Goal: Information Seeking & Learning: Learn about a topic

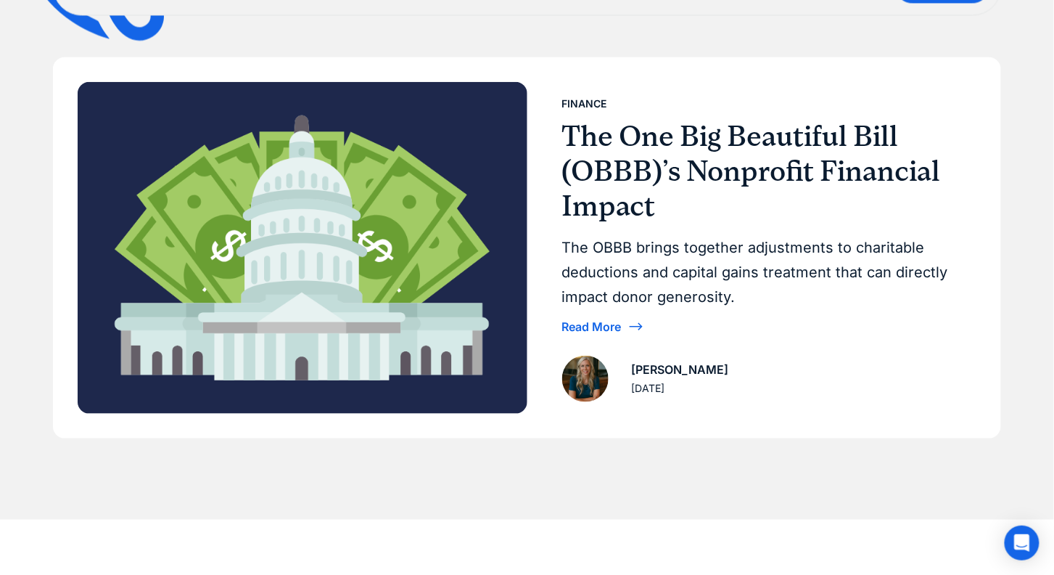
scroll to position [160, 0]
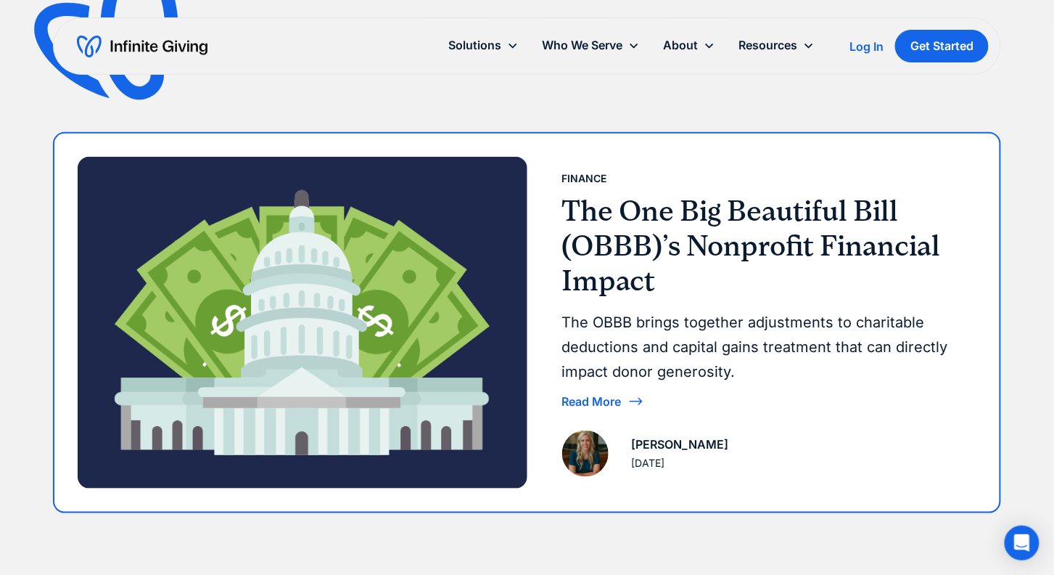
drag, startPoint x: 565, startPoint y: 212, endPoint x: 661, endPoint y: 266, distance: 110.1
click at [661, 266] on h3 "The One Big Beautiful Bill (OBBB)’s Nonprofit Financial Impact" at bounding box center [763, 246] width 403 height 104
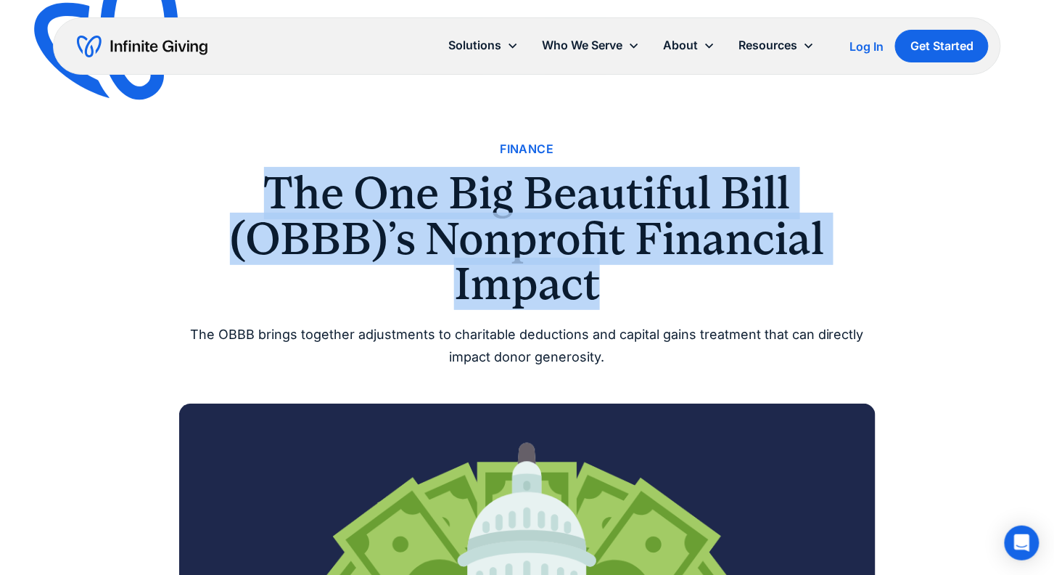
drag, startPoint x: 266, startPoint y: 192, endPoint x: 723, endPoint y: 291, distance: 467.6
click at [723, 291] on h1 "The One Big Beautiful Bill (OBBB)’s Nonprofit Financial Impact" at bounding box center [527, 238] width 696 height 136
copy h1 "The One Big Beautiful Bill (OBBB)’s Nonprofit Financial Impact"
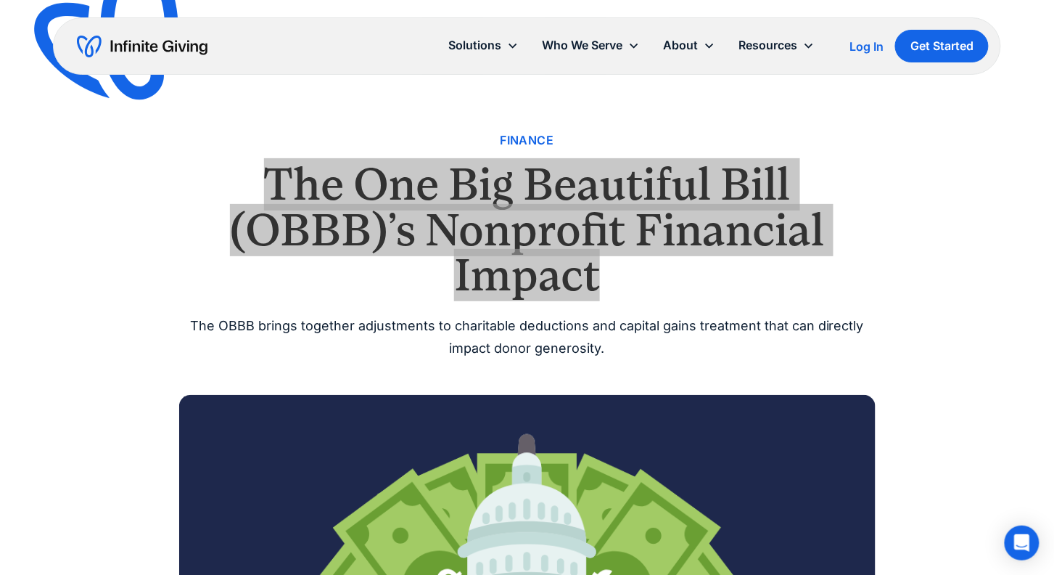
scroll to position [10, 0]
